Goal: Task Accomplishment & Management: Complete application form

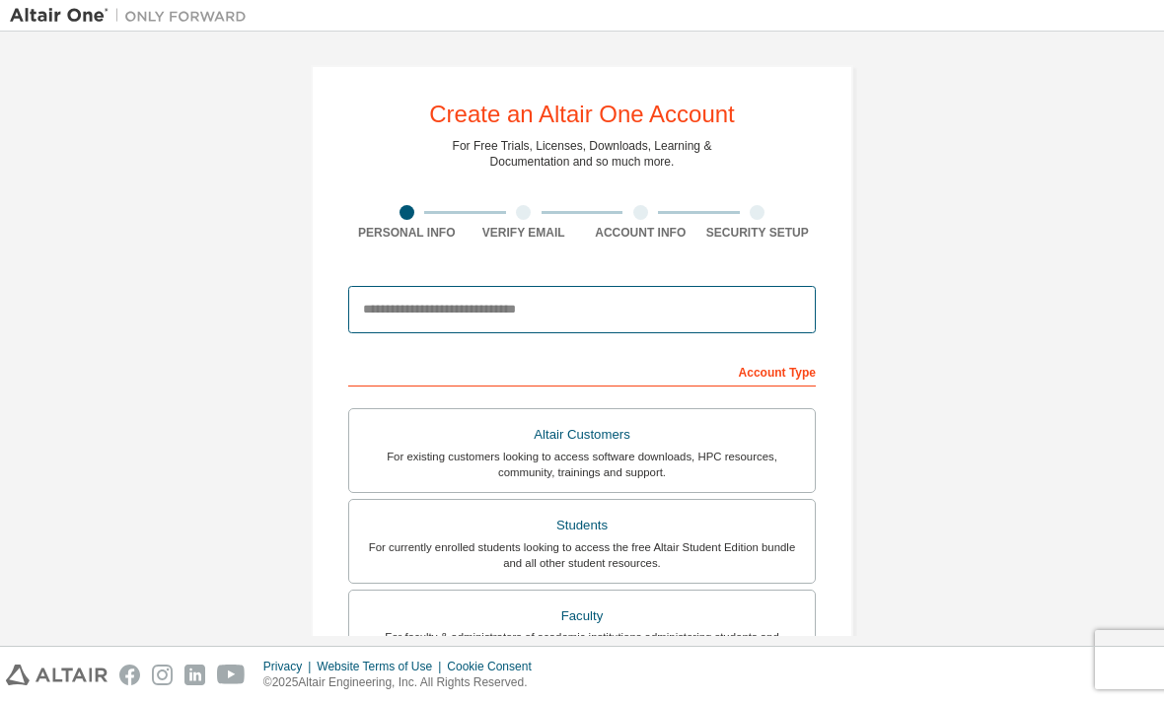
click at [663, 328] on input "email" at bounding box center [582, 309] width 468 height 47
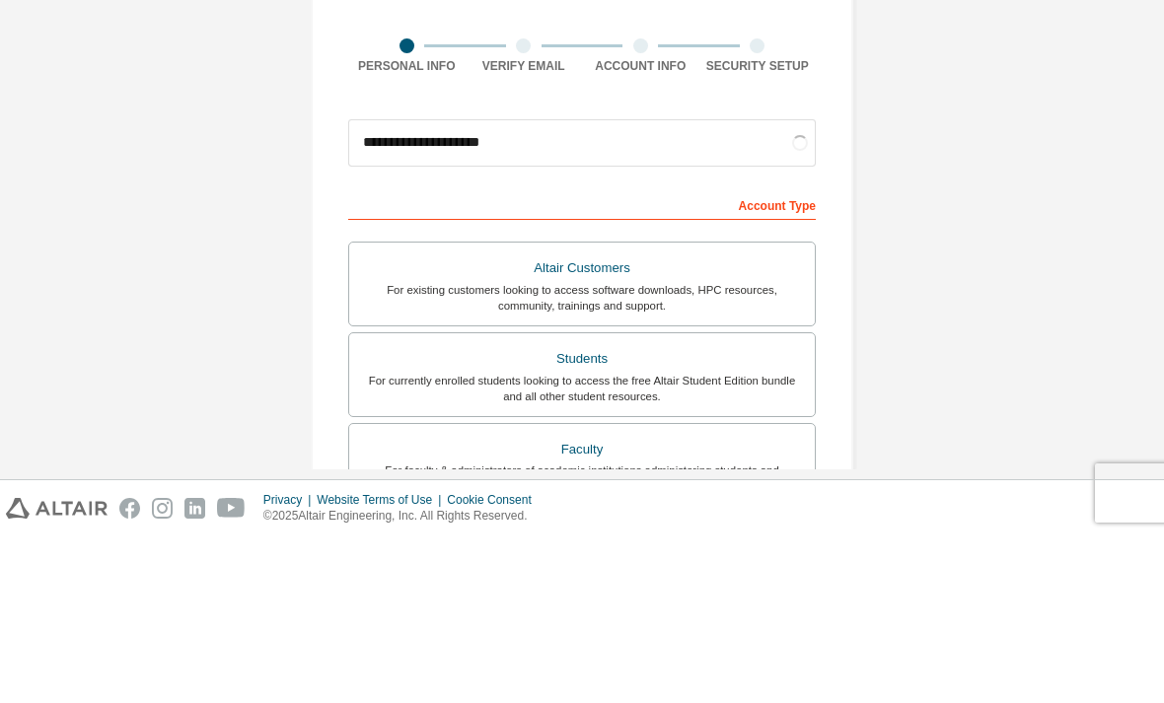
scroll to position [63, 0]
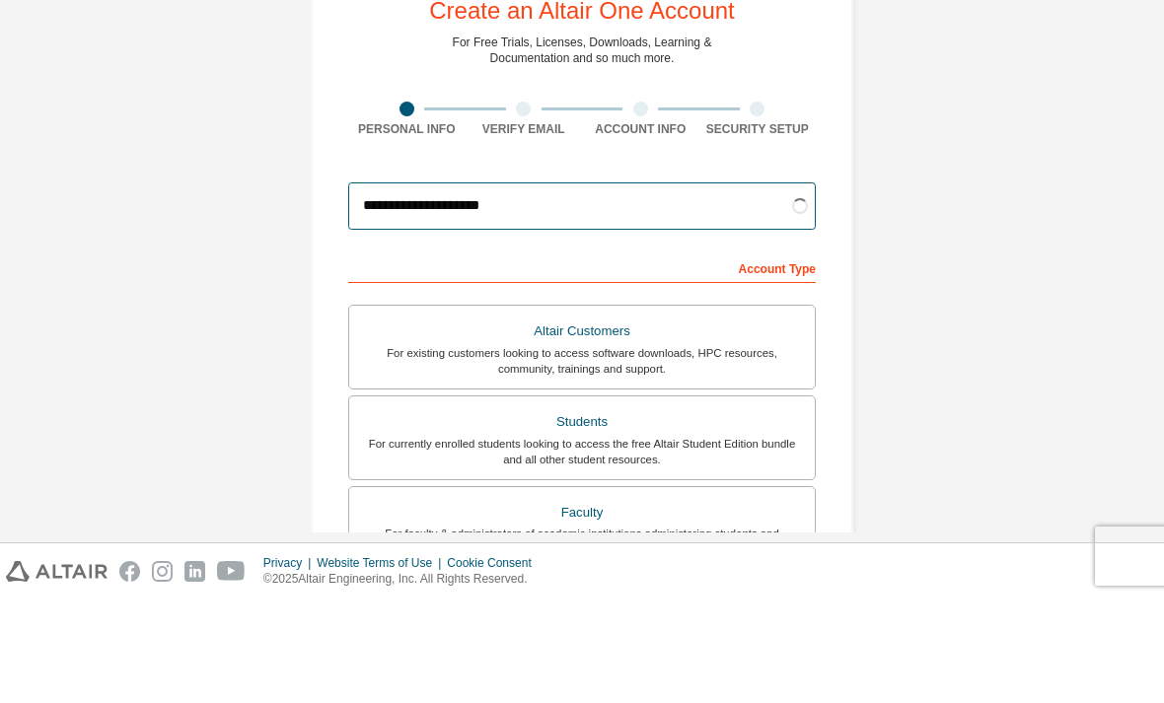
type input "**********"
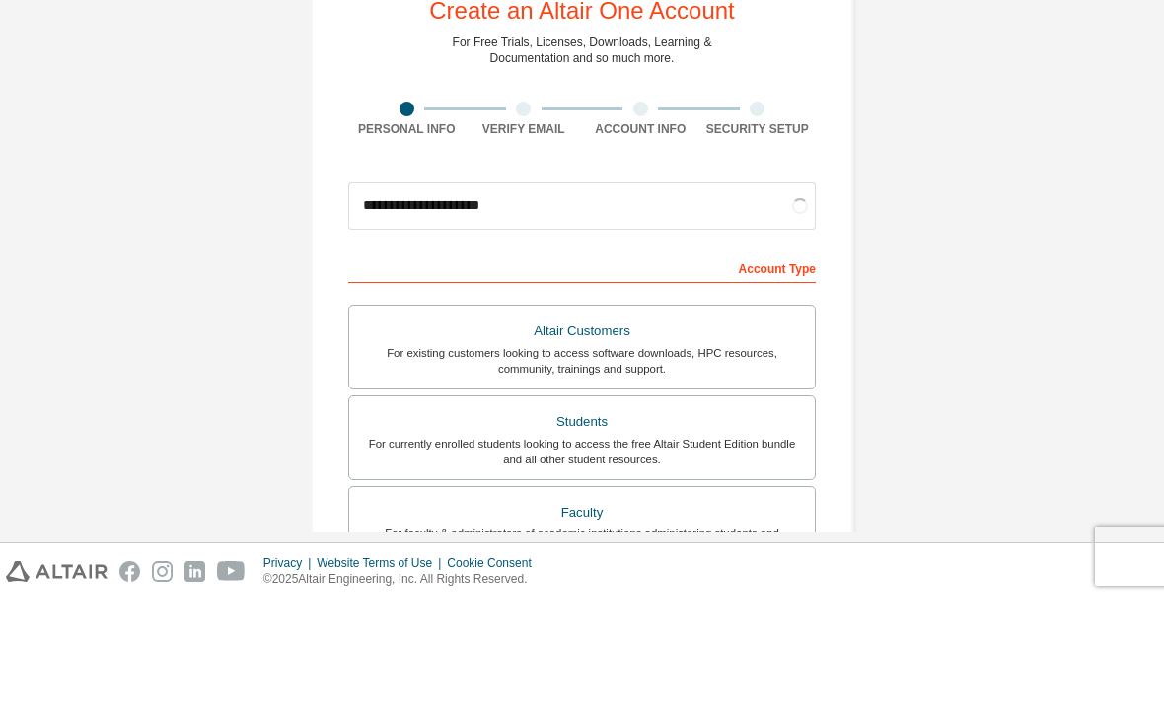
click at [648, 540] on div "For currently enrolled students looking to access the free Altair Student Editi…" at bounding box center [582, 556] width 442 height 32
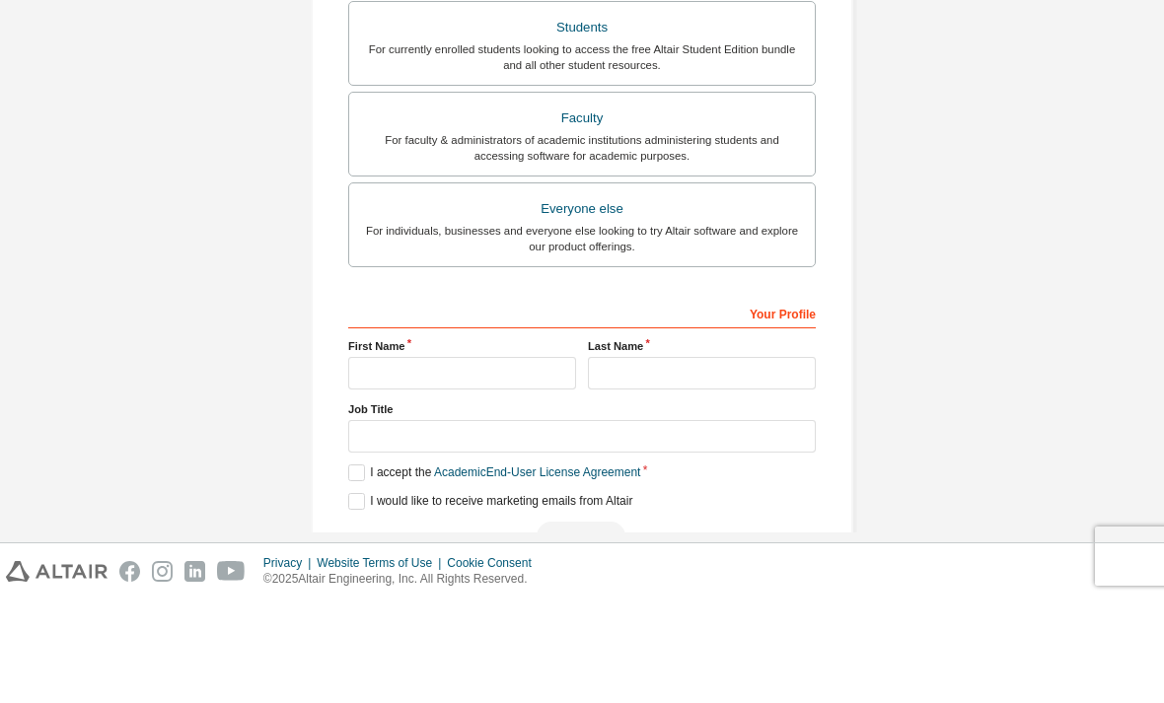
scroll to position [443, 0]
click at [516, 463] on input "text" at bounding box center [462, 479] width 228 height 33
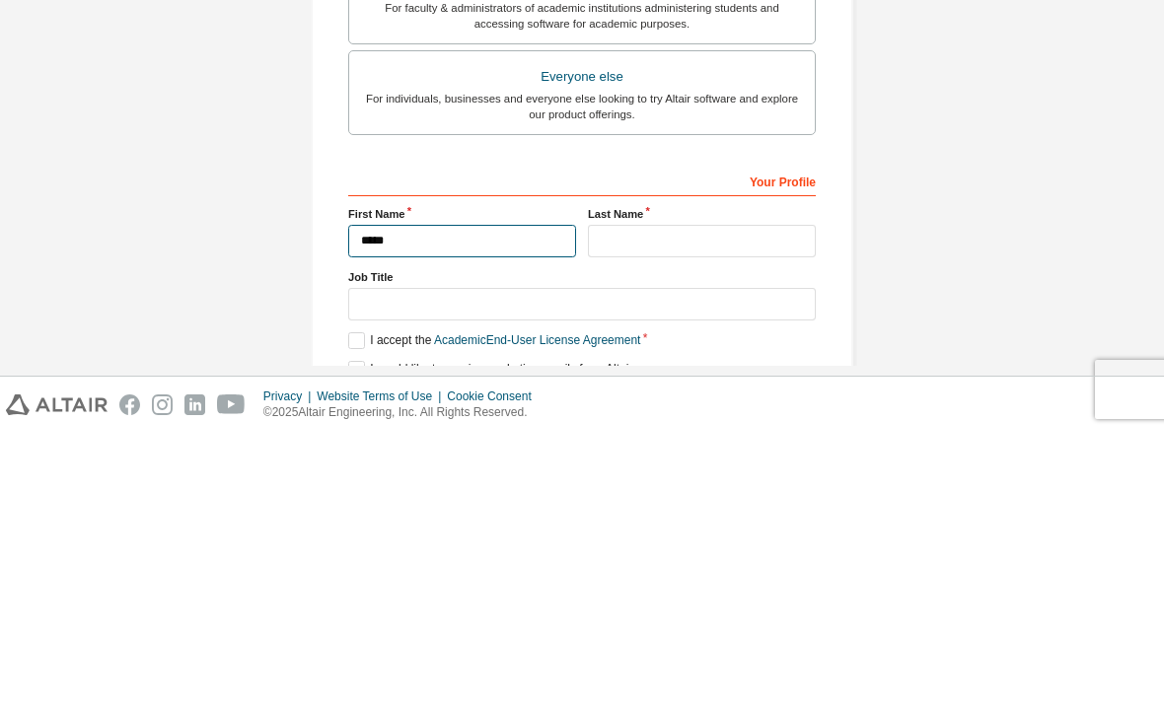
scroll to position [395, 0]
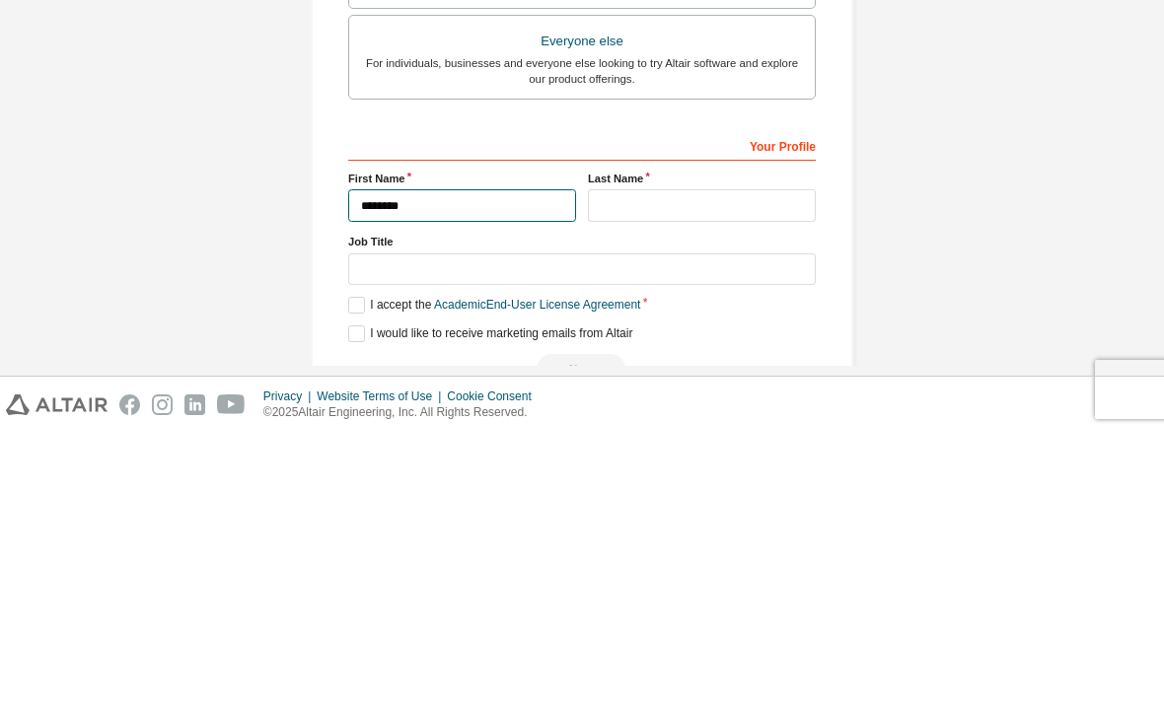
type input "********"
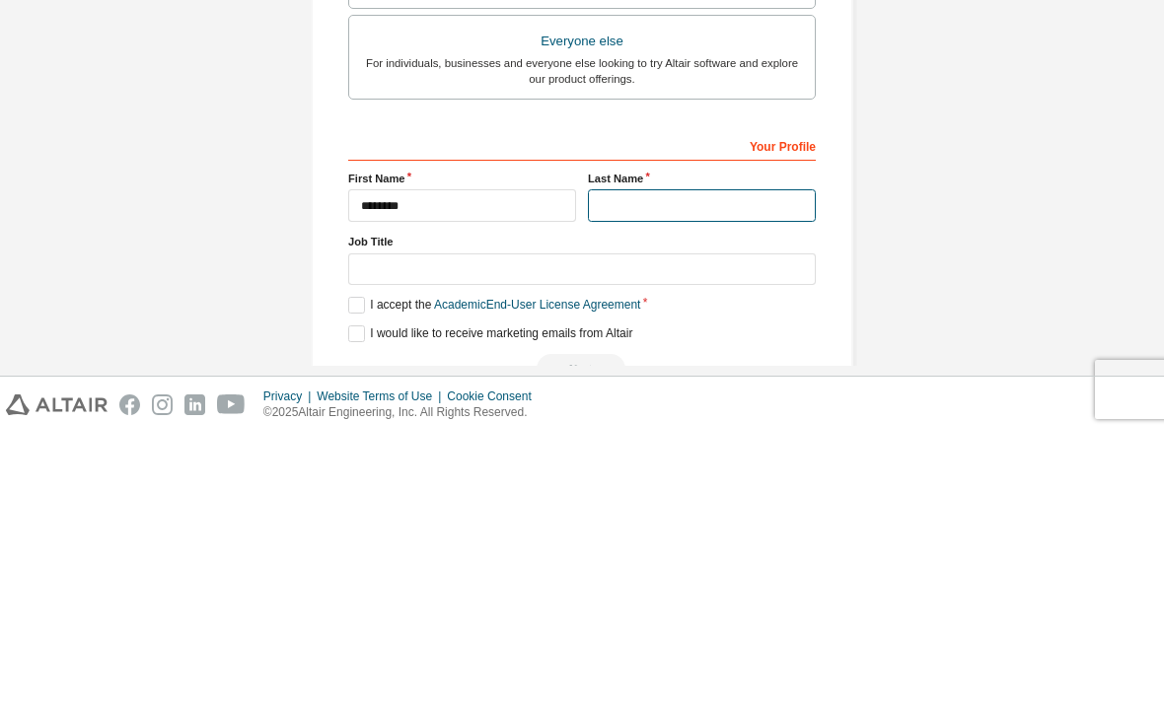
click at [704, 460] on input "text" at bounding box center [702, 476] width 228 height 33
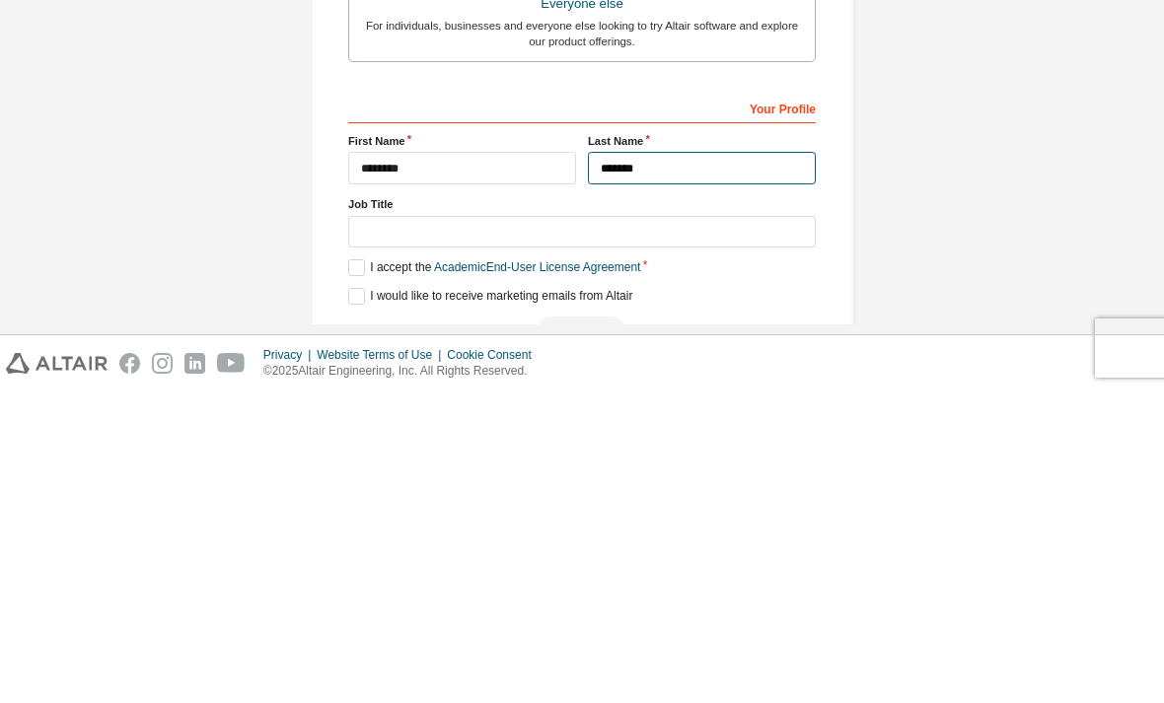
type input "*******"
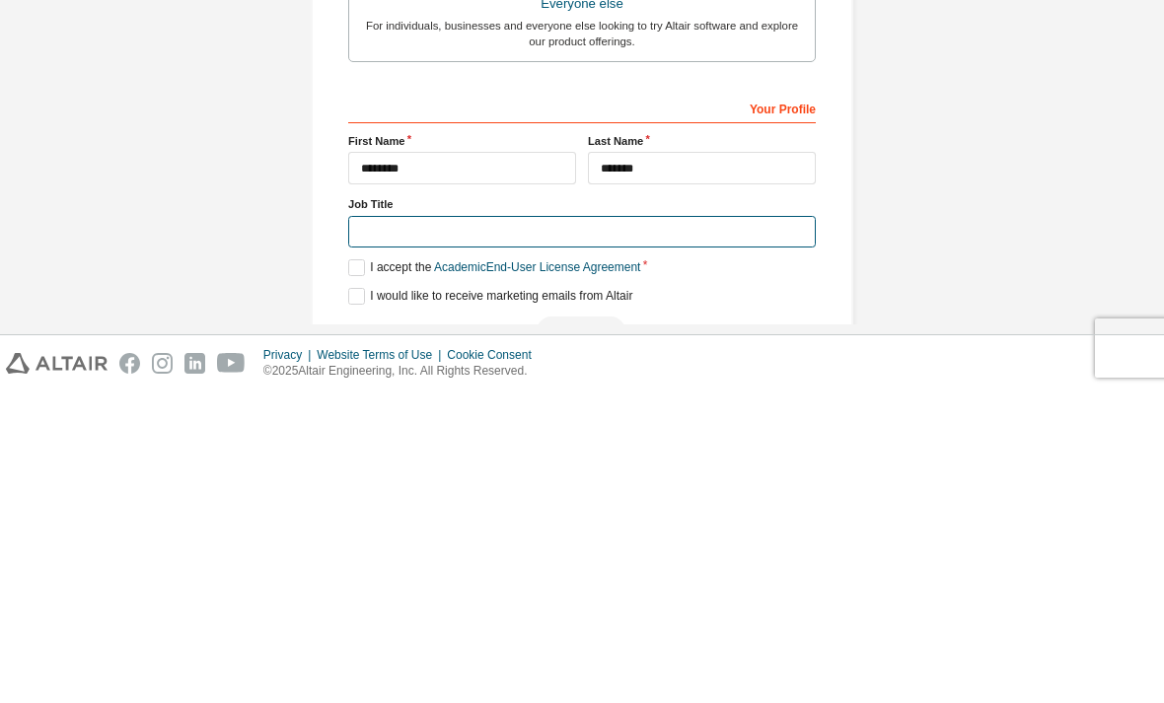
click at [707, 528] on input "text" at bounding box center [582, 544] width 468 height 33
click at [743, 528] on input "text" at bounding box center [582, 544] width 468 height 33
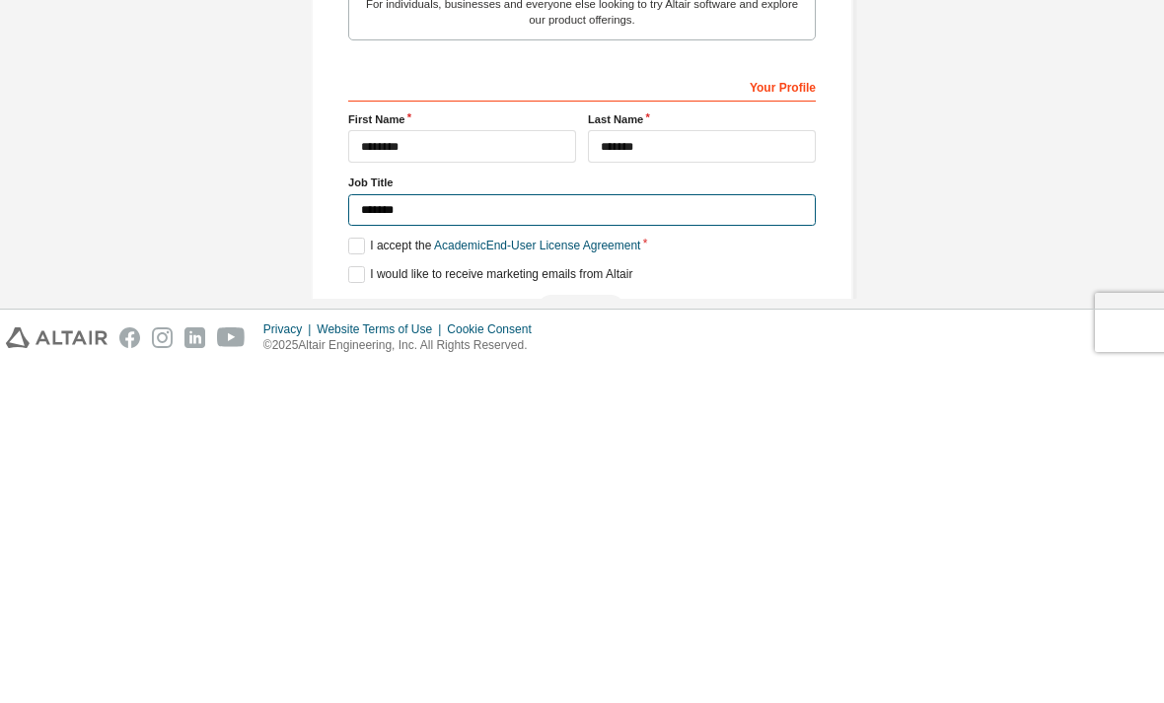
type input "*******"
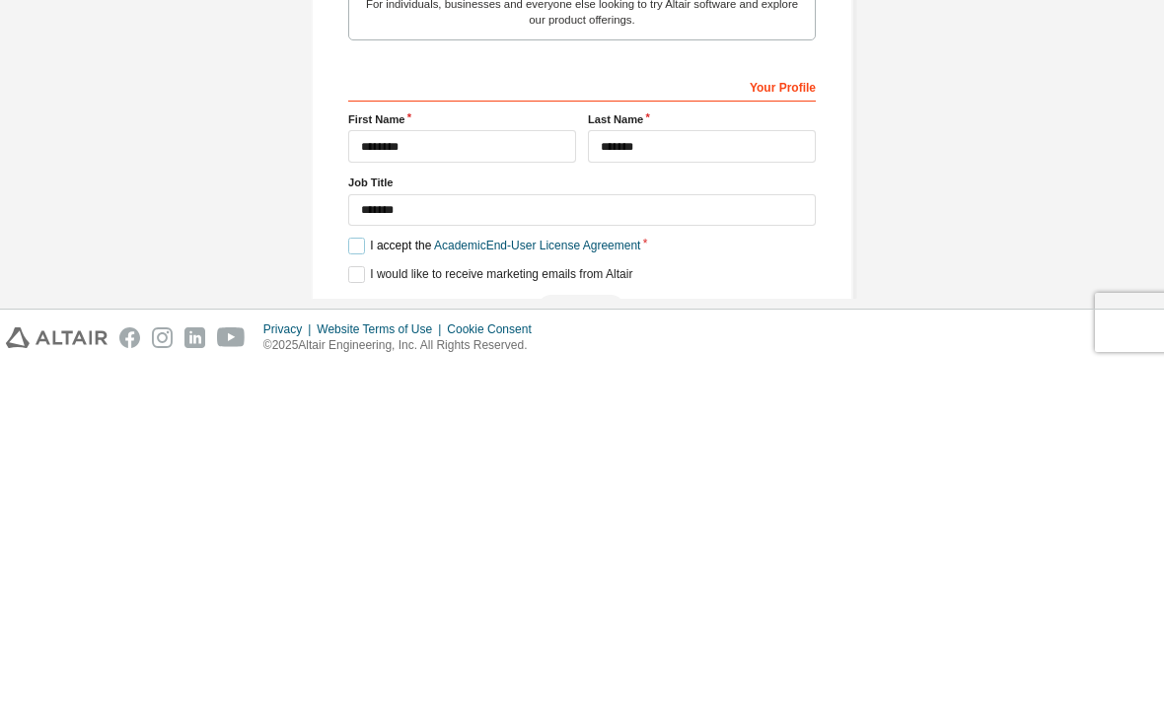
click at [358, 575] on label "I accept the Academic End-User License Agreement" at bounding box center [494, 583] width 292 height 17
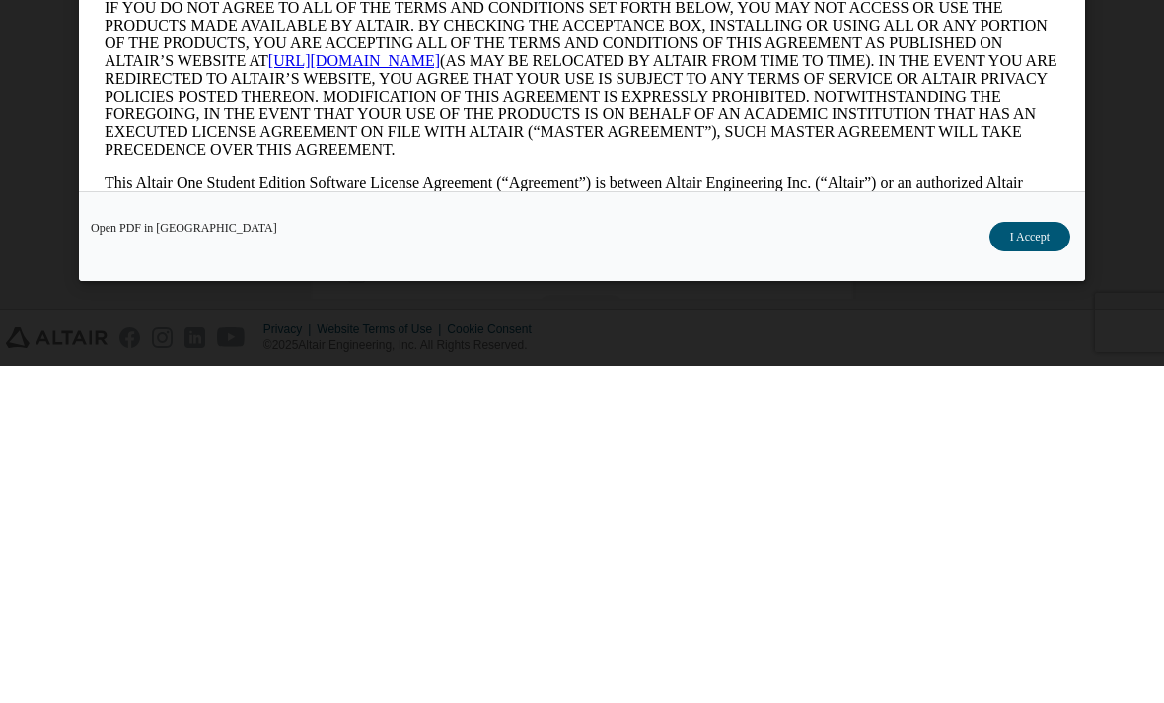
scroll to position [0, 0]
click at [1025, 589] on button "I Accept" at bounding box center [1029, 574] width 81 height 30
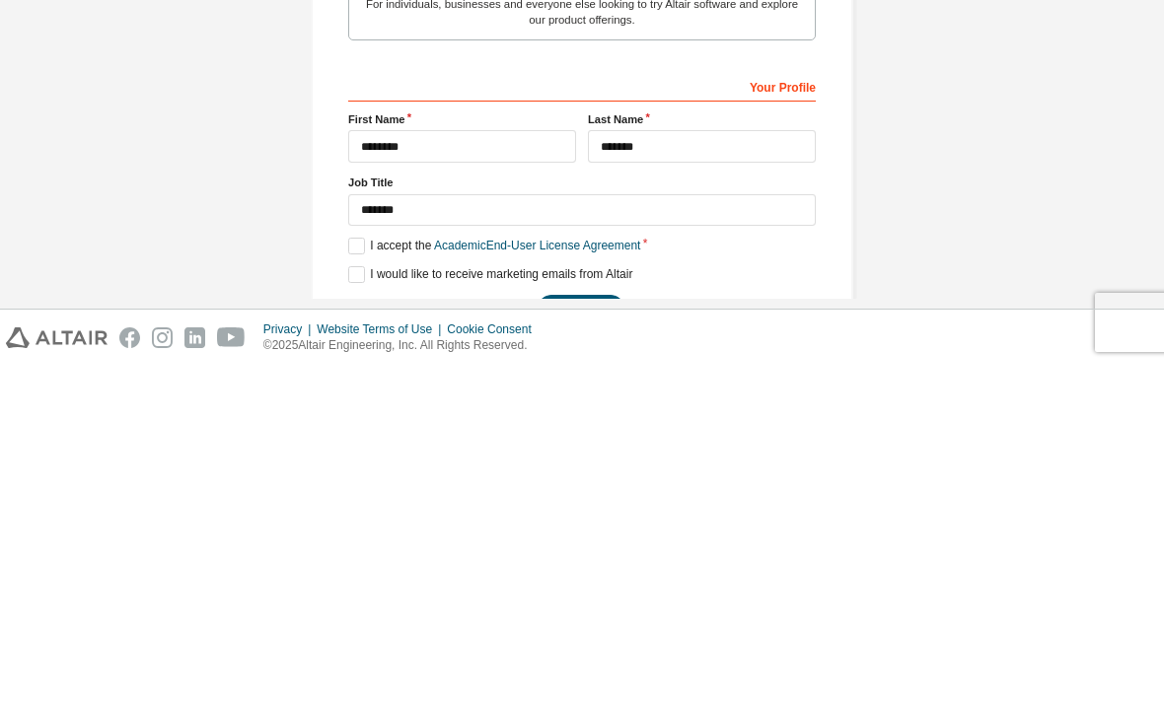
click at [580, 632] on button "Next" at bounding box center [581, 647] width 89 height 30
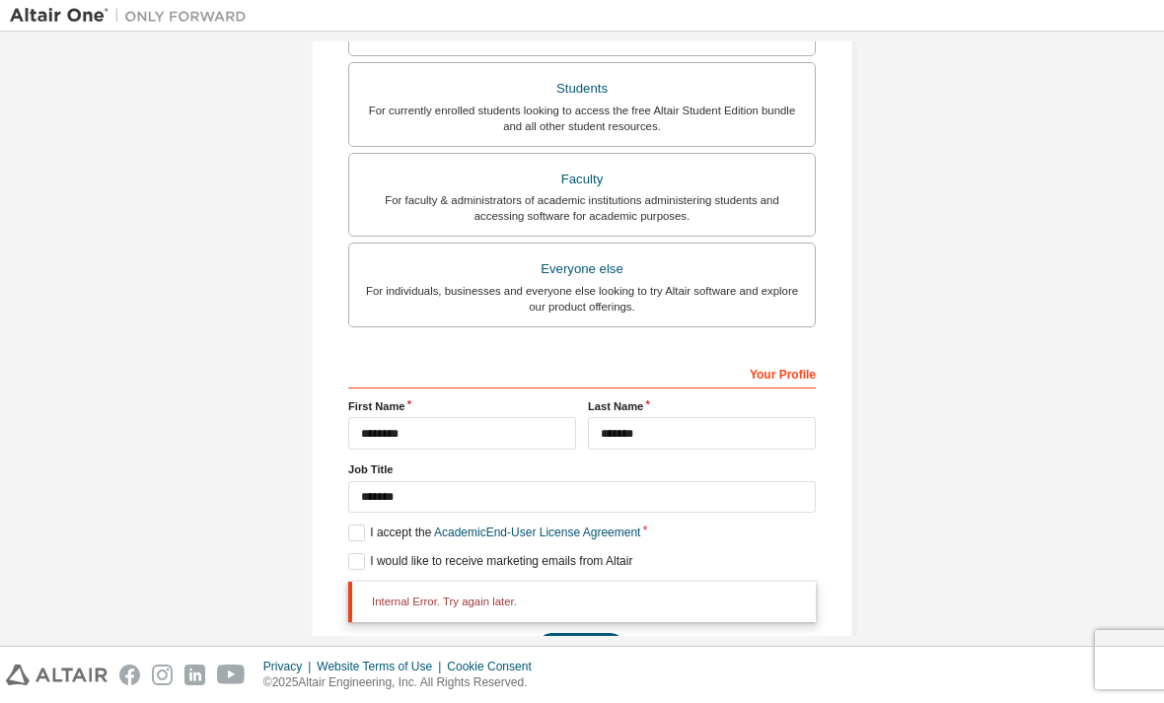
click at [604, 633] on button "Next" at bounding box center [581, 648] width 89 height 30
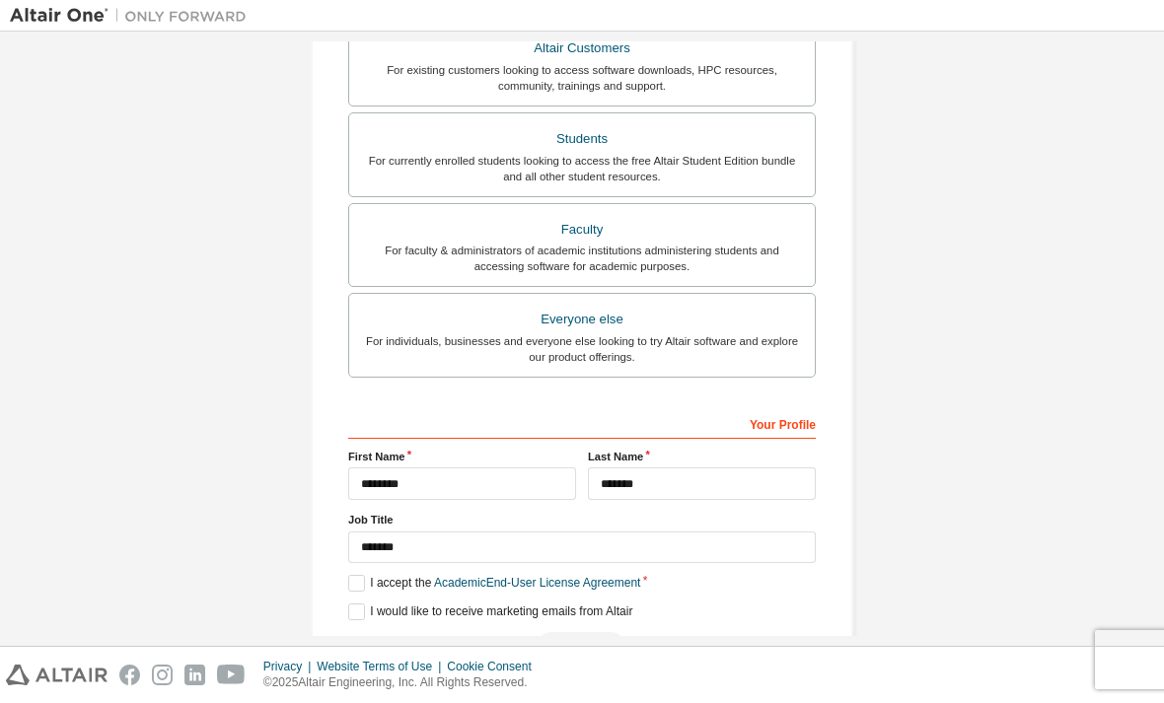
scroll to position [0, 0]
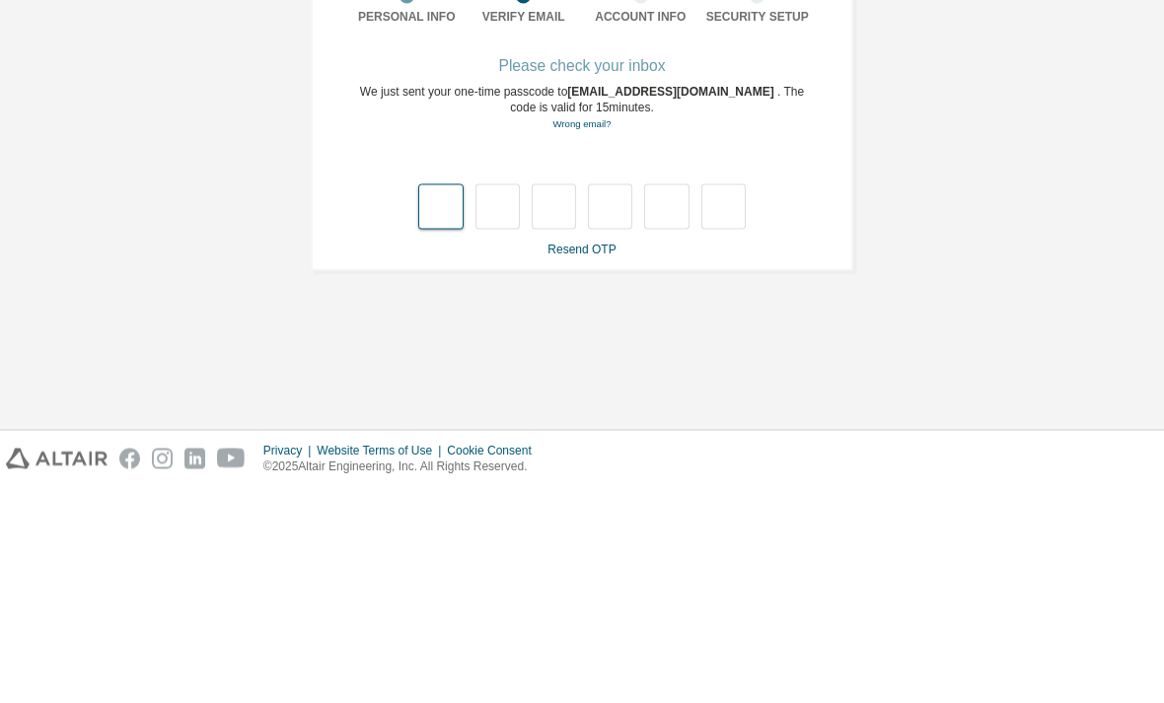
type input "*"
click at [513, 400] on input "*" at bounding box center [497, 422] width 44 height 45
click at [512, 400] on input "text" at bounding box center [497, 422] width 44 height 45
type input "*"
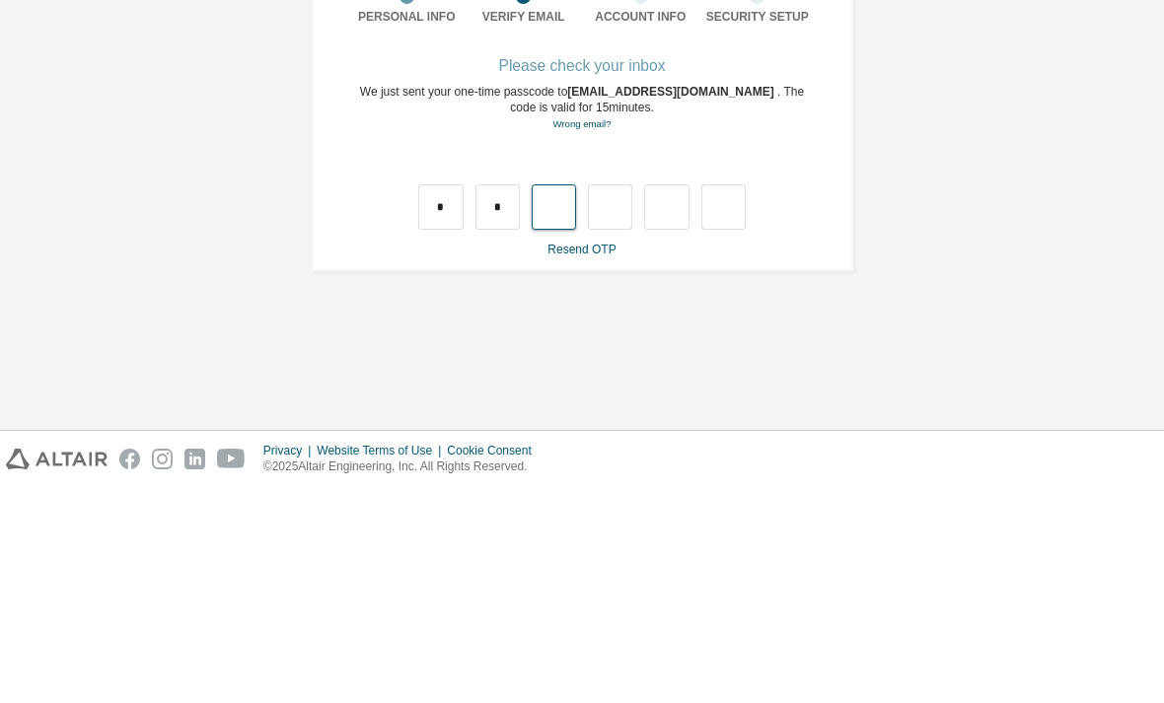
type input "*"
click at [568, 459] on link "Resend OTP" at bounding box center [581, 466] width 68 height 14
click at [594, 459] on link "Resend OTP" at bounding box center [581, 466] width 68 height 14
click at [673, 400] on input "text" at bounding box center [666, 422] width 44 height 45
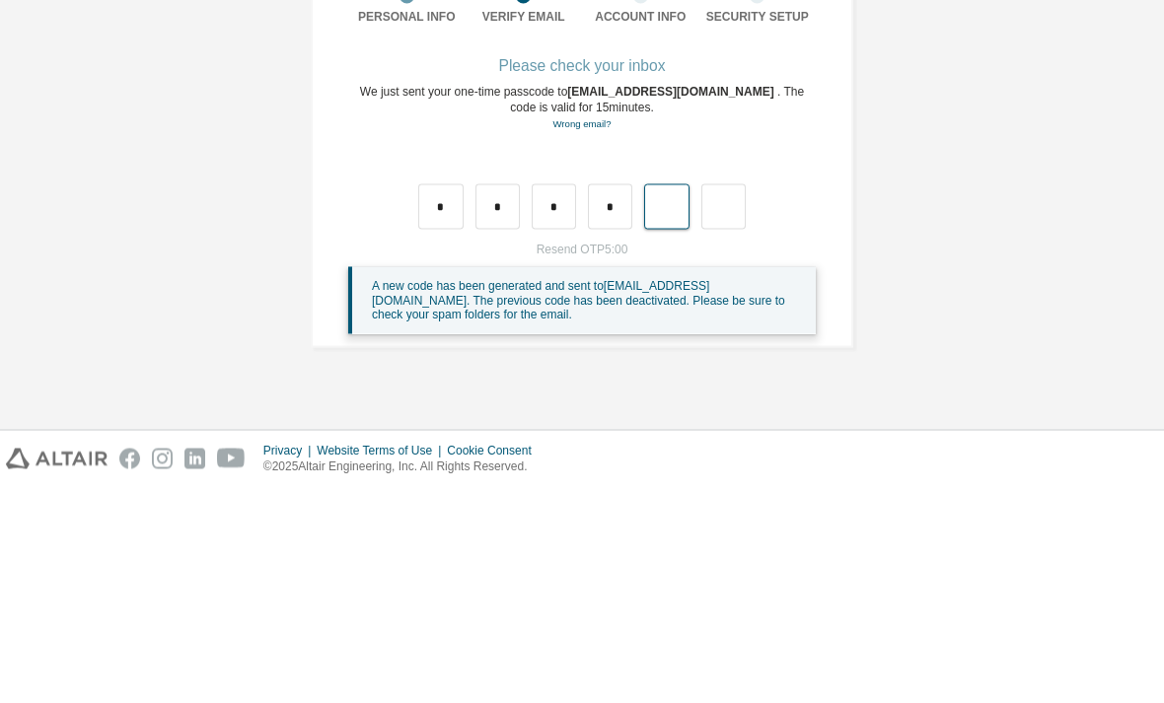
type input "*"
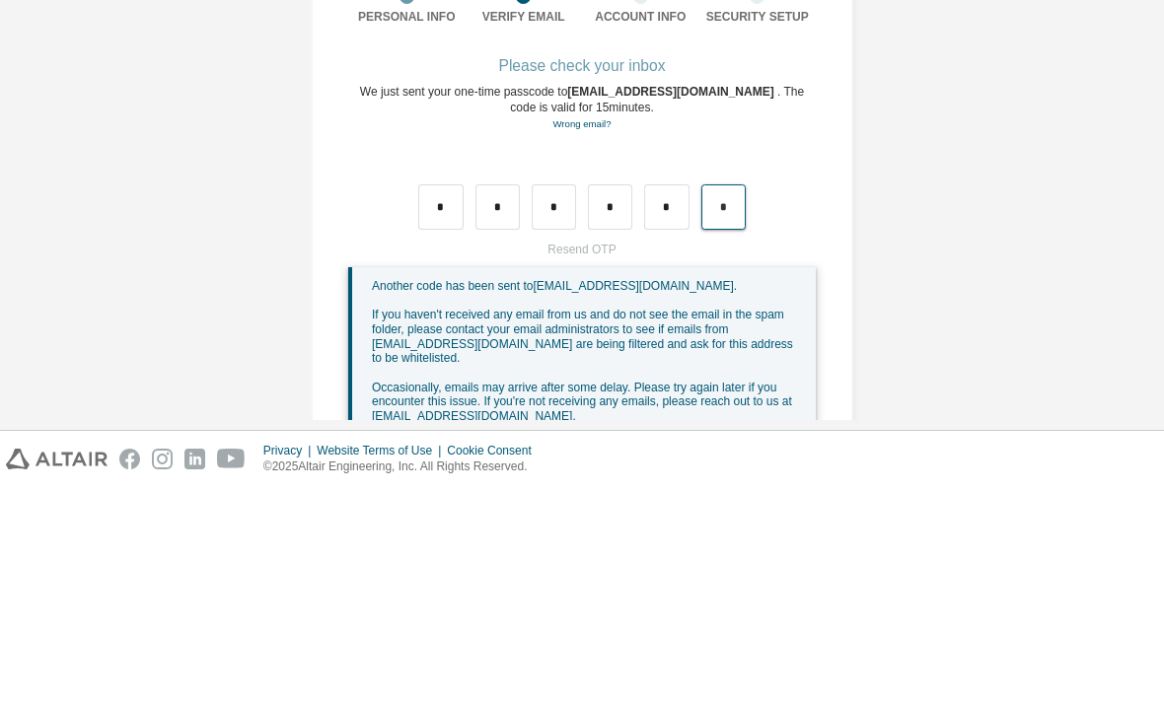
type input "*"
click at [589, 458] on div "Resend OTP Another code has been sent to wannakanw68@nu.ac.th . If you haven't …" at bounding box center [582, 562] width 468 height 208
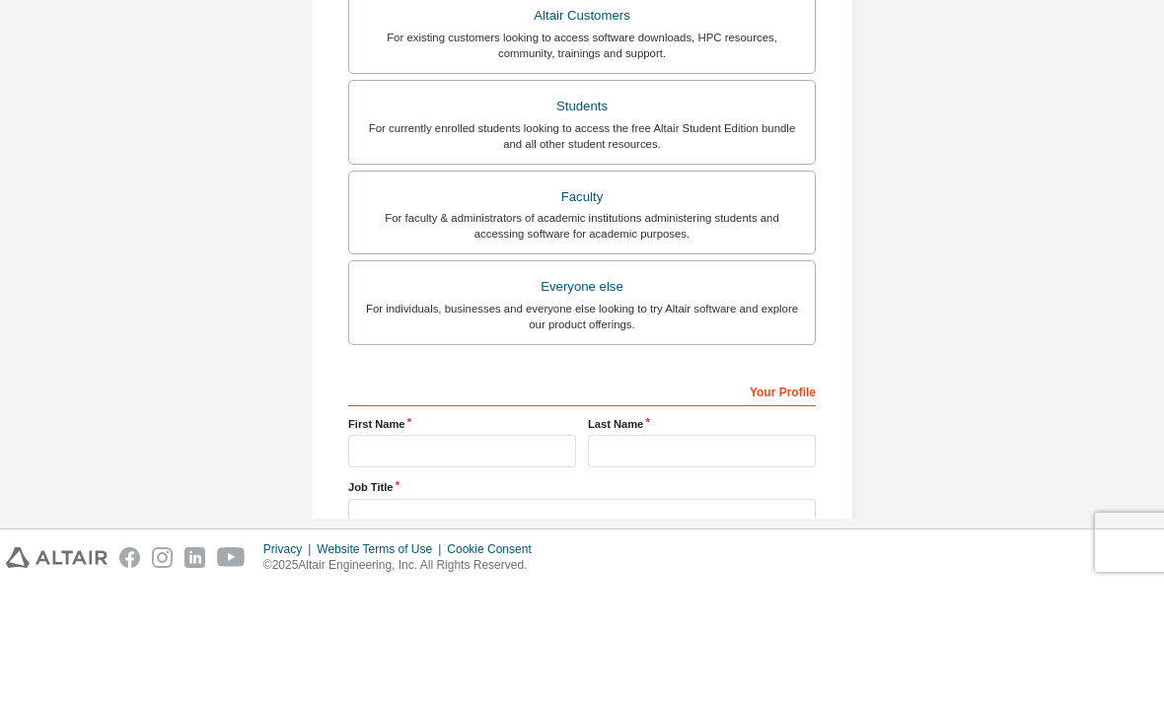
scroll to position [273, 0]
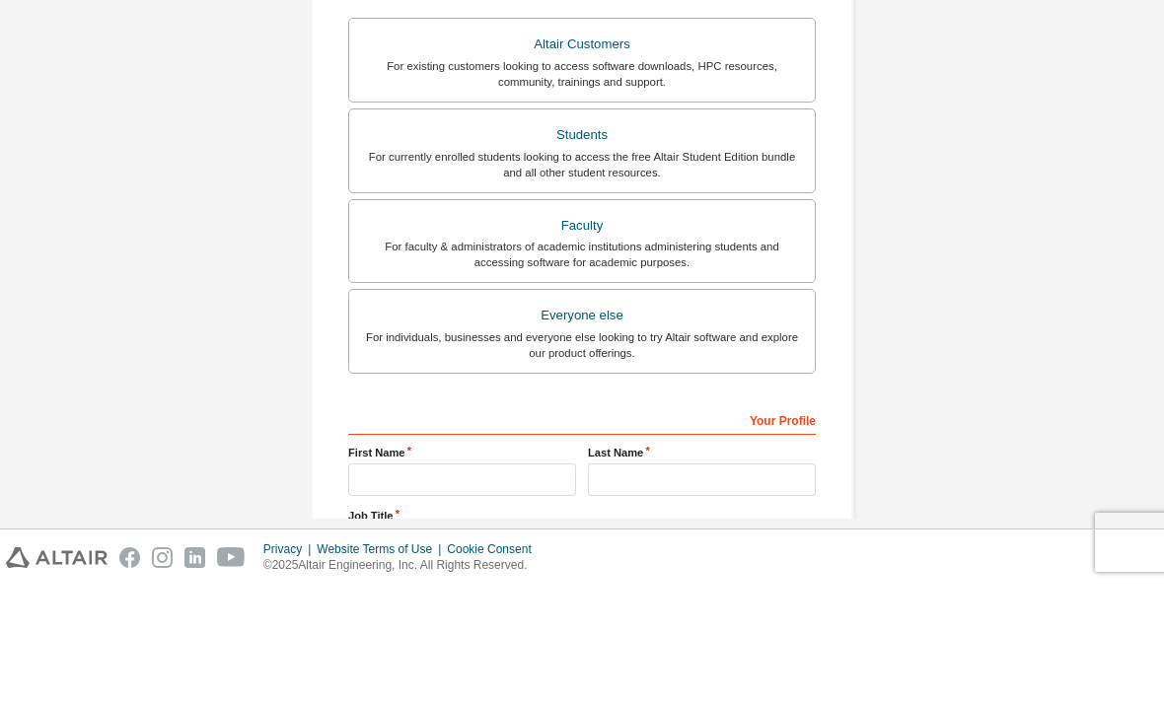
type input "**********"
click at [700, 239] on div "Students" at bounding box center [582, 253] width 442 height 28
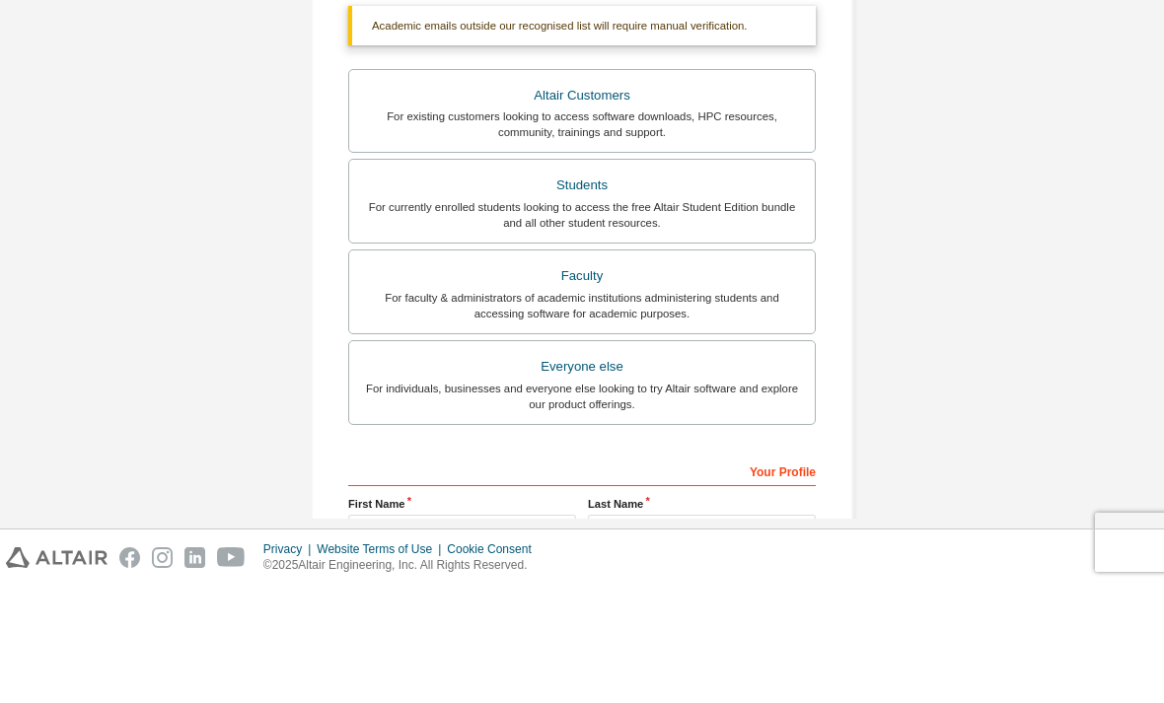
scroll to position [359, 0]
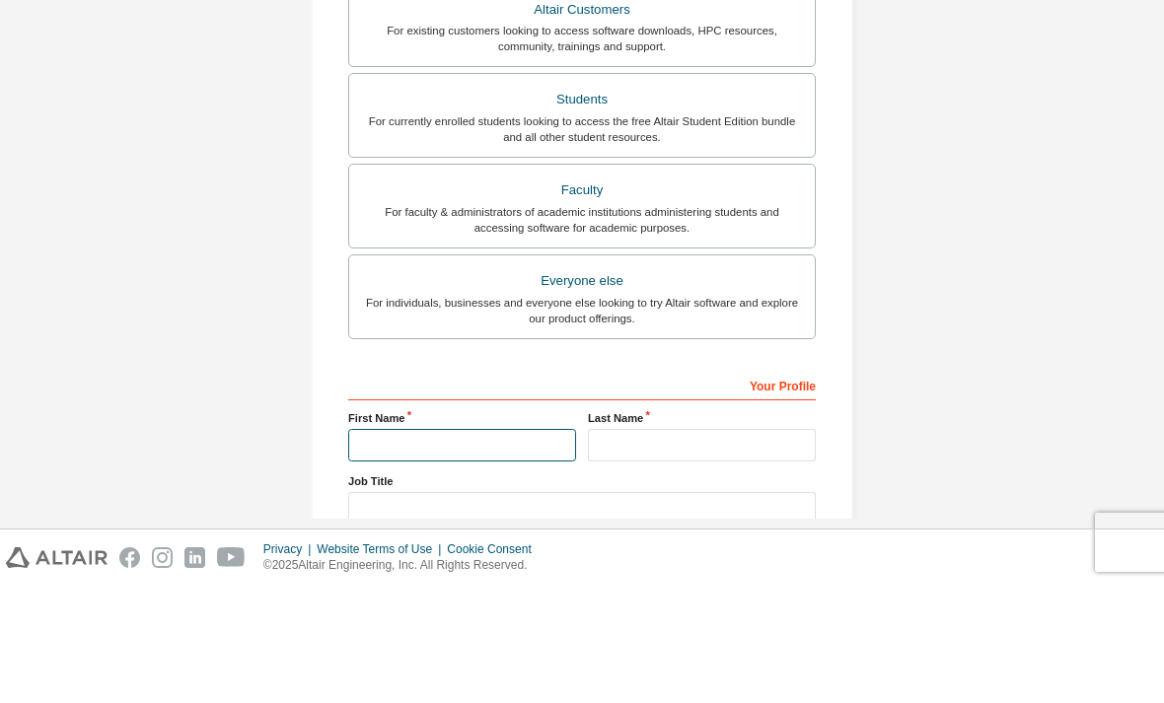
click at [478, 546] on input "text" at bounding box center [462, 562] width 228 height 33
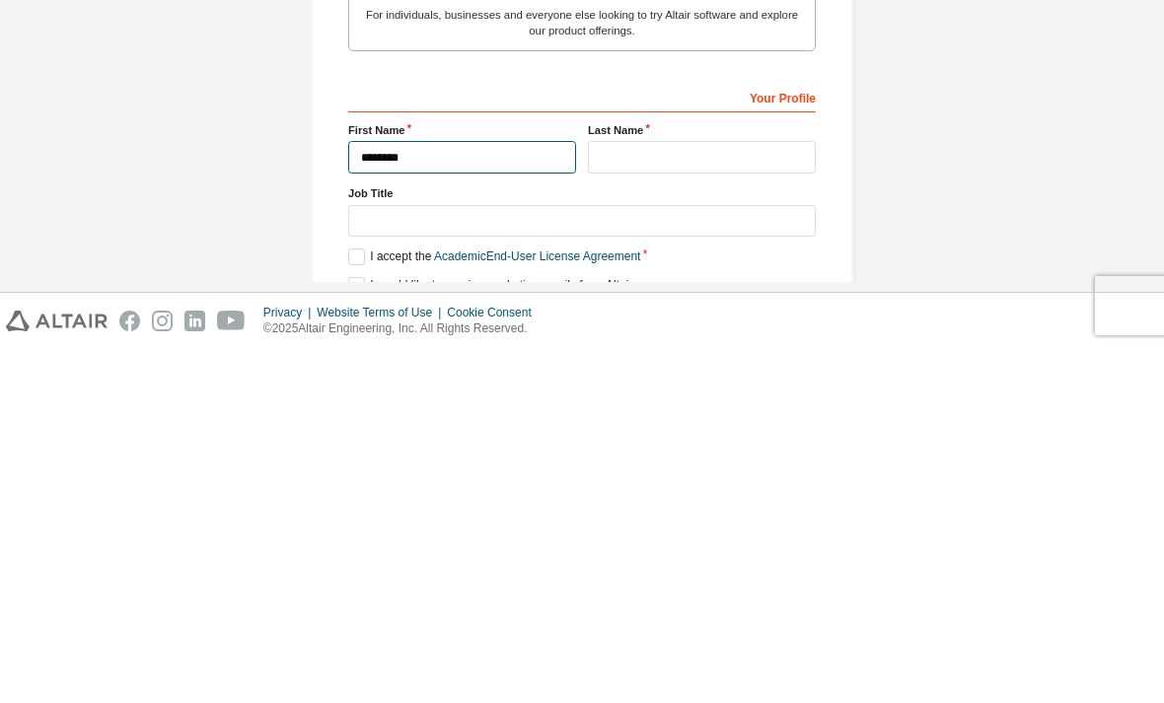
type input "********"
click at [687, 540] on label "Job Title" at bounding box center [582, 548] width 468 height 16
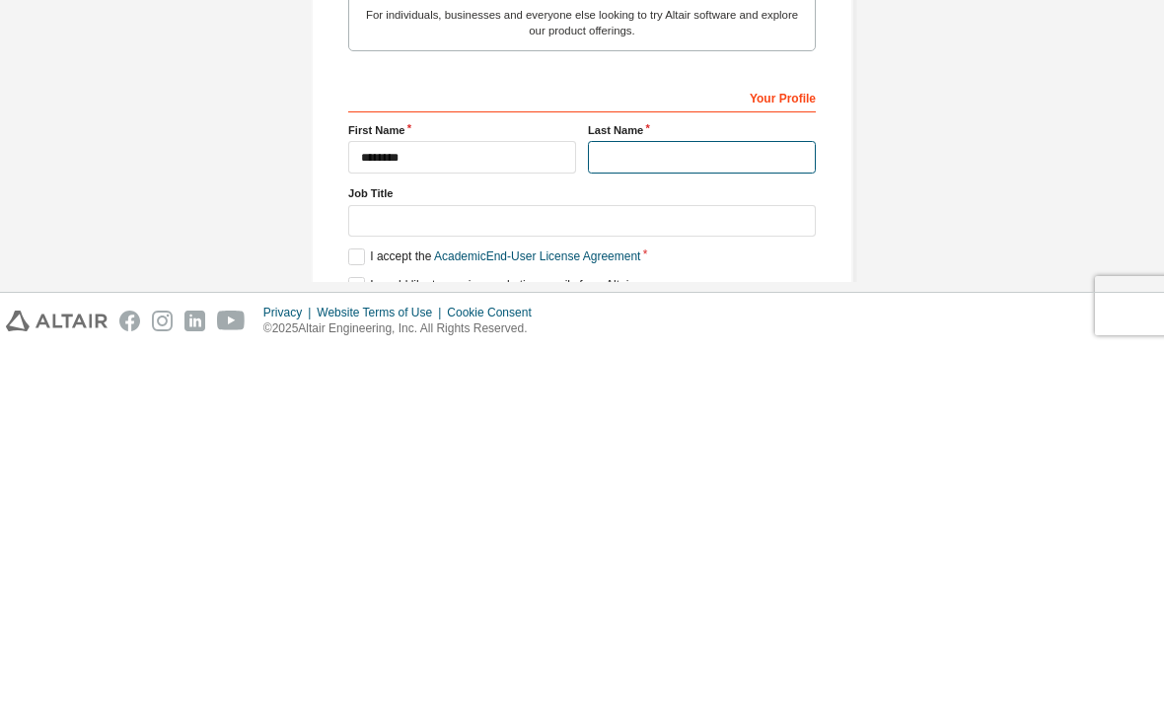
click at [711, 495] on input "text" at bounding box center [702, 511] width 228 height 33
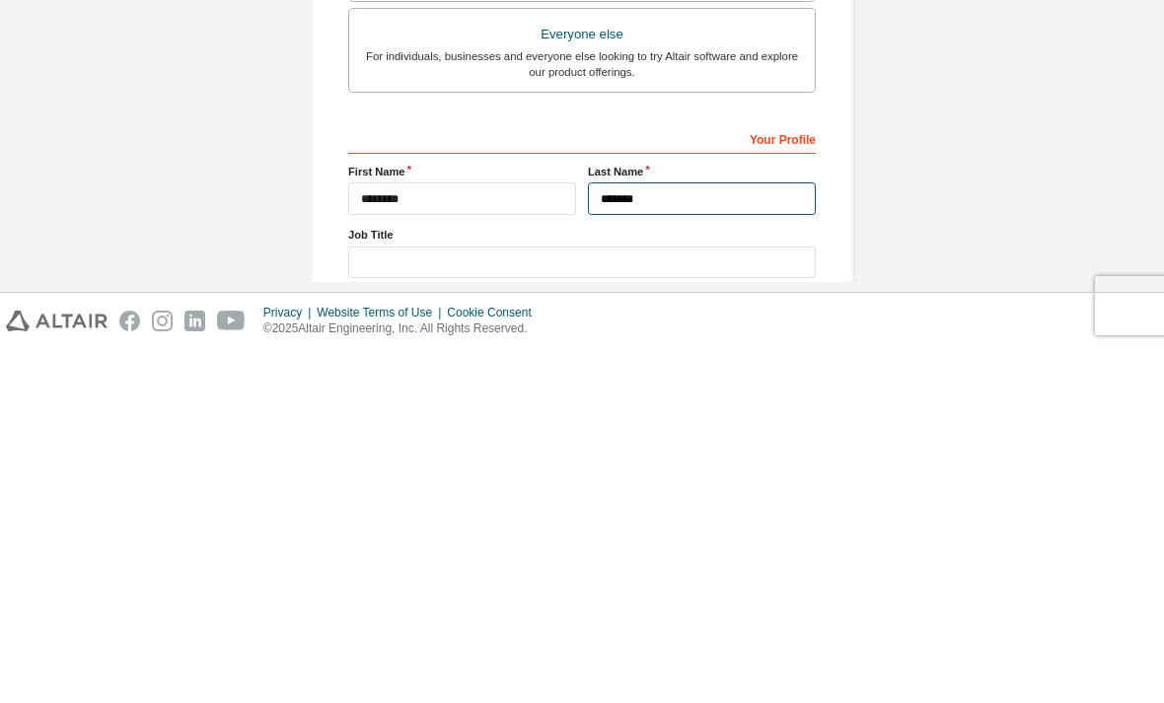
scroll to position [317, 0]
type input "*******"
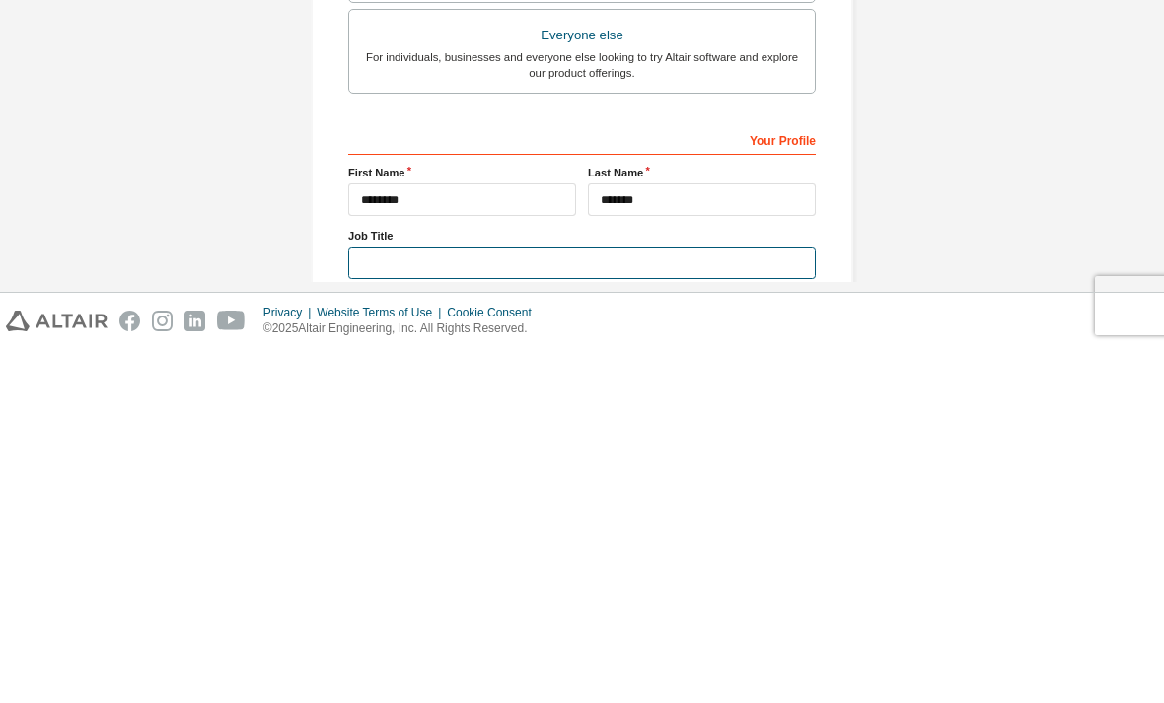
click at [561, 602] on input "text" at bounding box center [582, 618] width 468 height 33
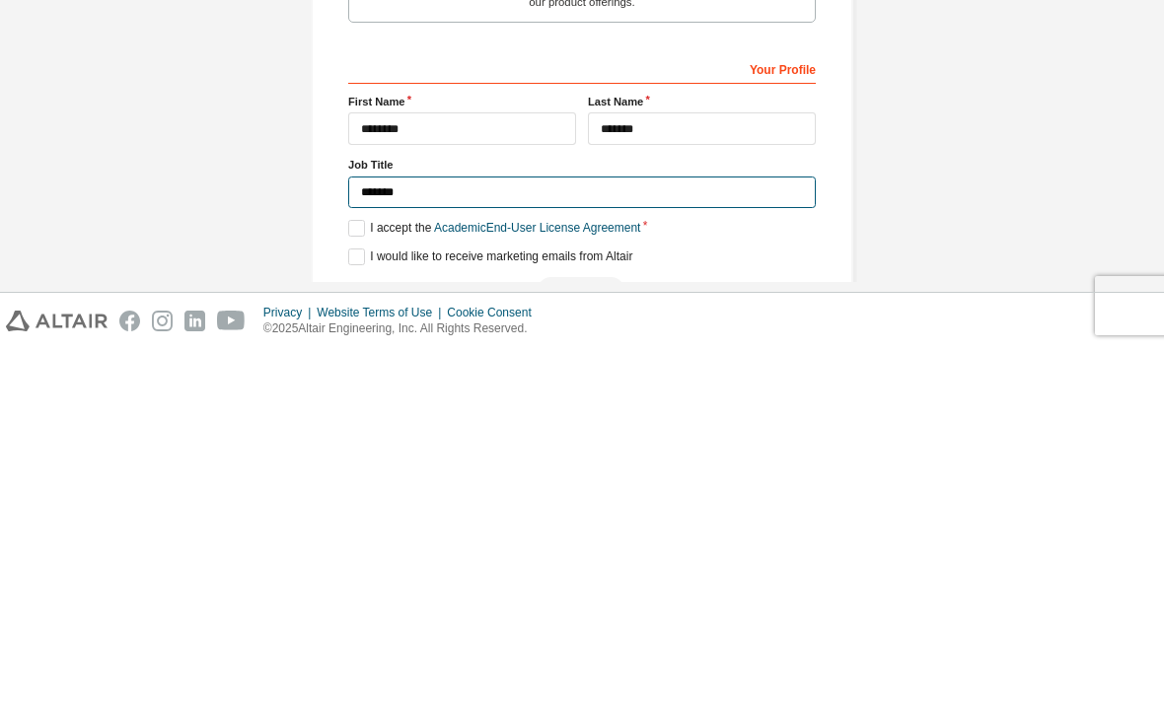
scroll to position [387, 0]
type input "*******"
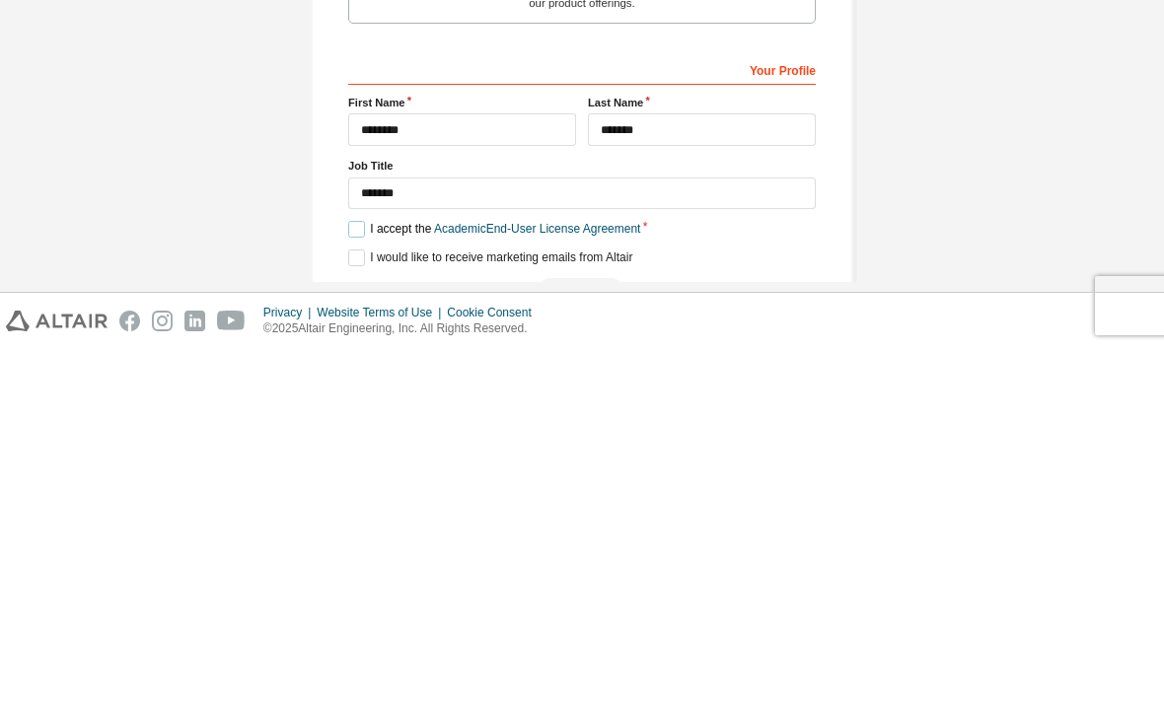
click at [351, 575] on label "I accept the Academic End-User License Agreement" at bounding box center [494, 583] width 292 height 17
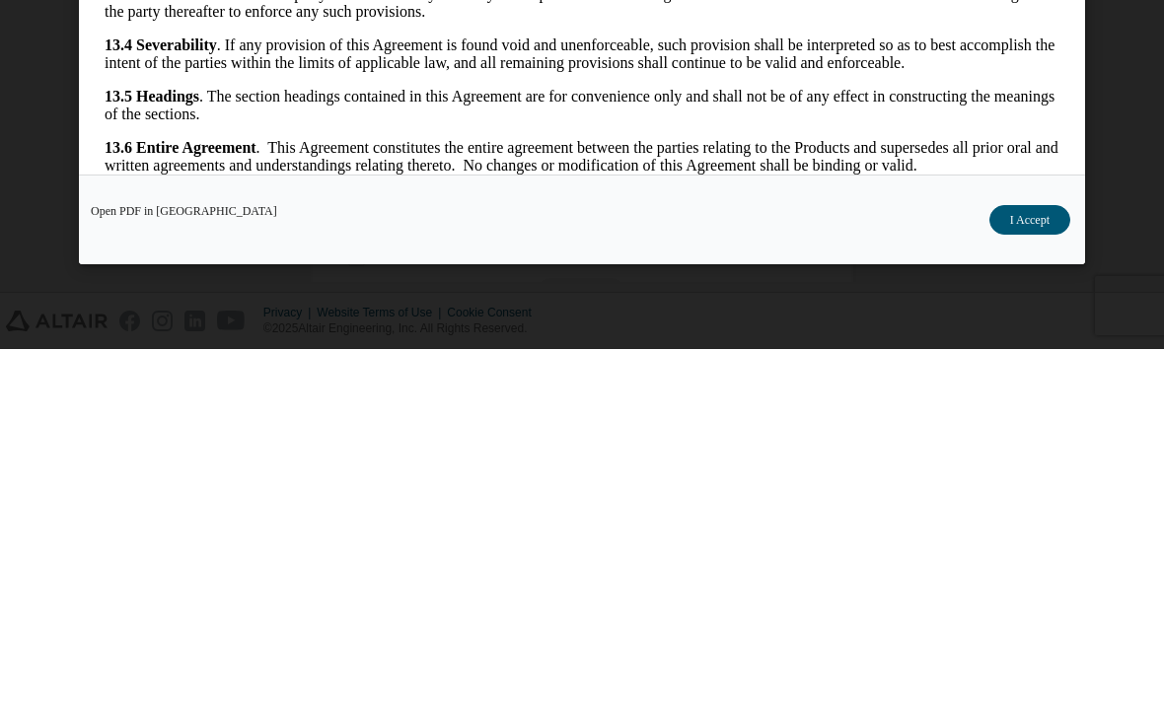
scroll to position [3647, 0]
click at [1033, 589] on button "I Accept" at bounding box center [1029, 574] width 81 height 30
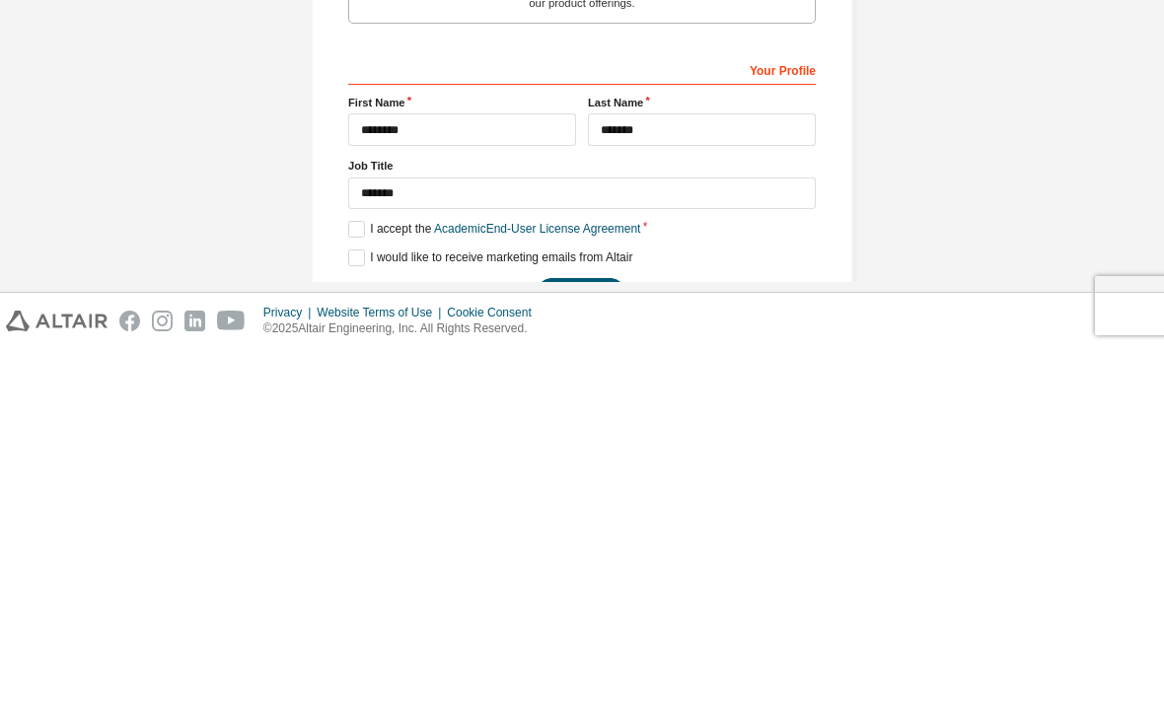
click at [595, 632] on button "Next" at bounding box center [581, 647] width 89 height 30
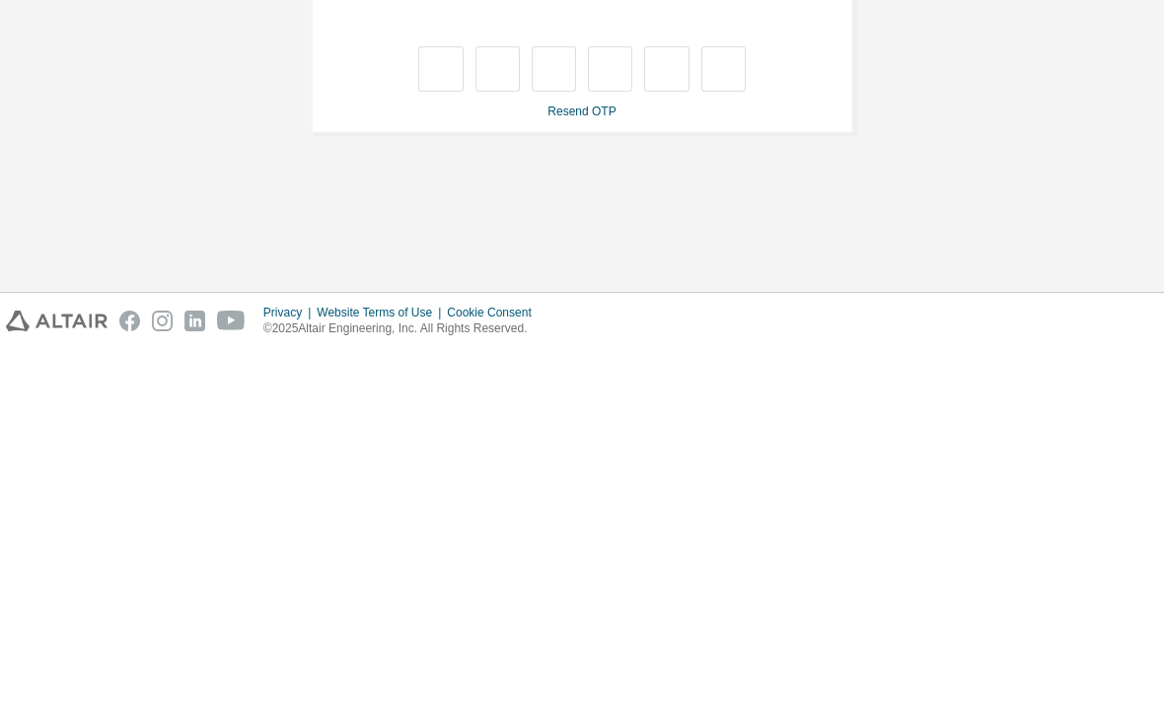
scroll to position [0, 0]
click at [449, 400] on input "text" at bounding box center [440, 422] width 44 height 45
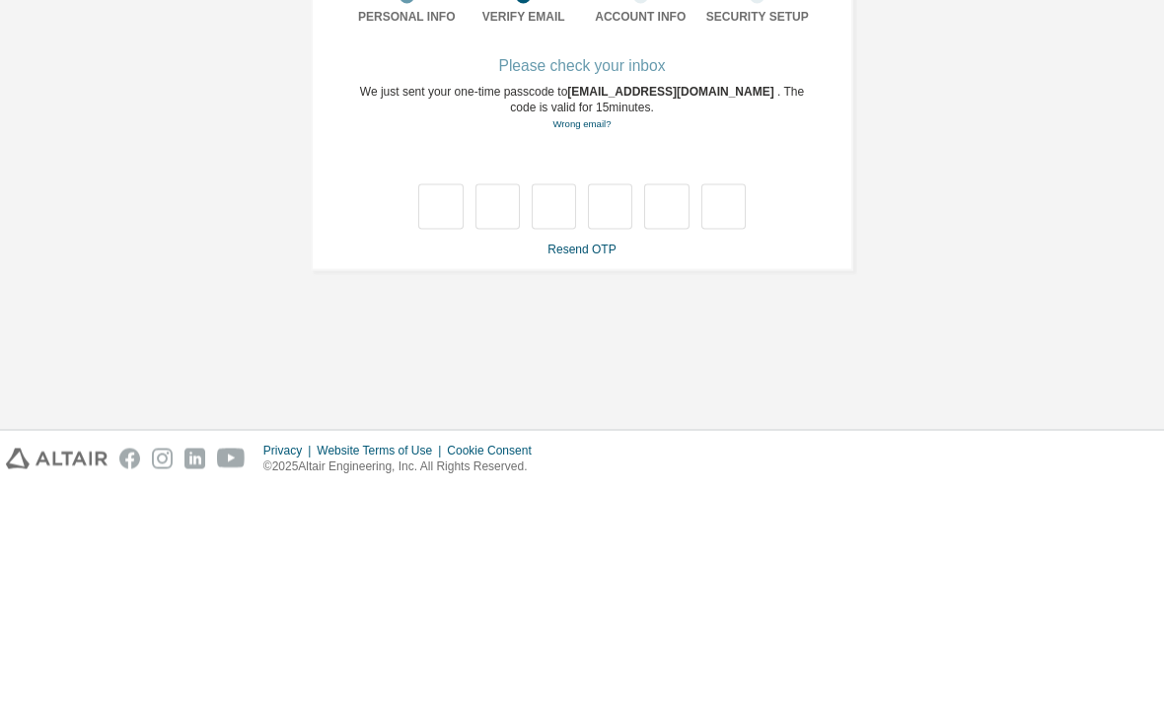
type input "*"
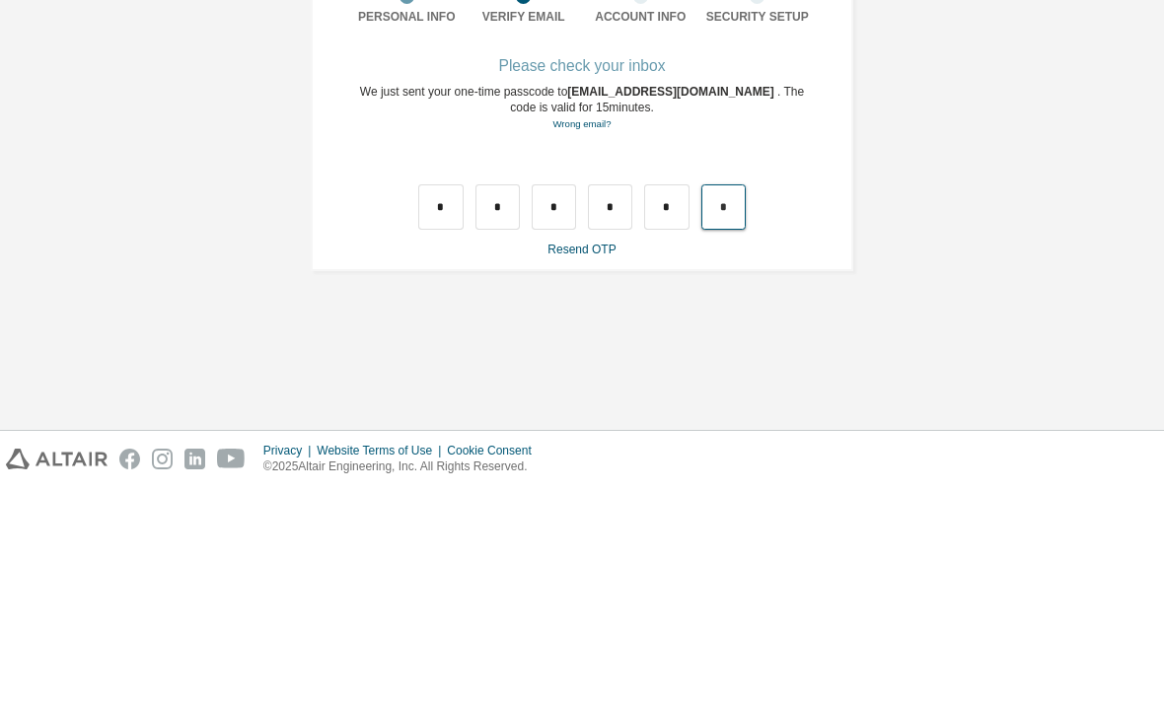
type input "*"
